Goal: Check status

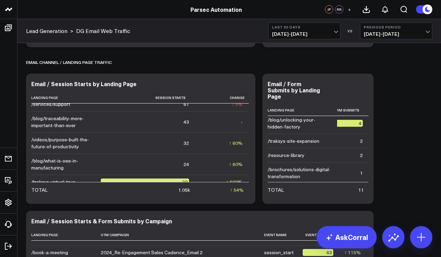
scroll to position [52, 0]
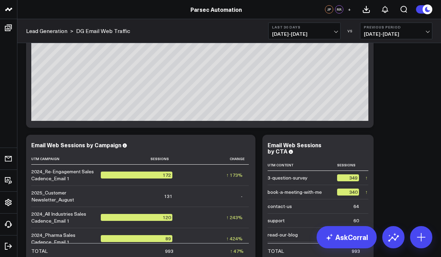
scroll to position [173, 0]
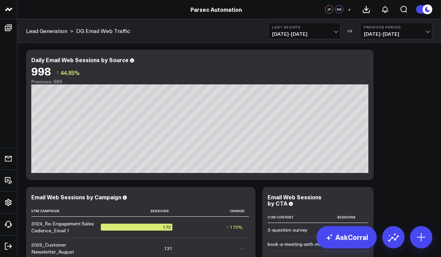
drag, startPoint x: 294, startPoint y: 30, endPoint x: 293, endPoint y: 35, distance: 5.7
click at [294, 31] on button "Last 30 Days [DATE] - [DATE]" at bounding box center [304, 31] width 72 height 17
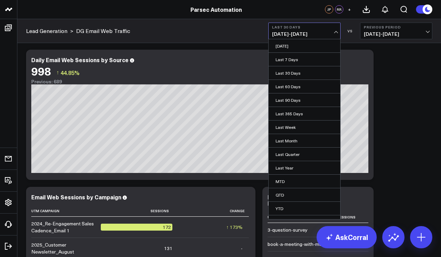
drag, startPoint x: 291, startPoint y: 99, endPoint x: 376, endPoint y: 101, distance: 85.4
click at [291, 99] on link "Last 90 Days" at bounding box center [304, 99] width 72 height 13
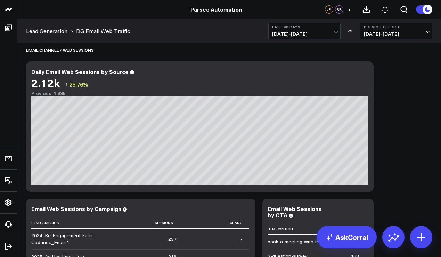
scroll to position [165, 0]
